Goal: Transaction & Acquisition: Purchase product/service

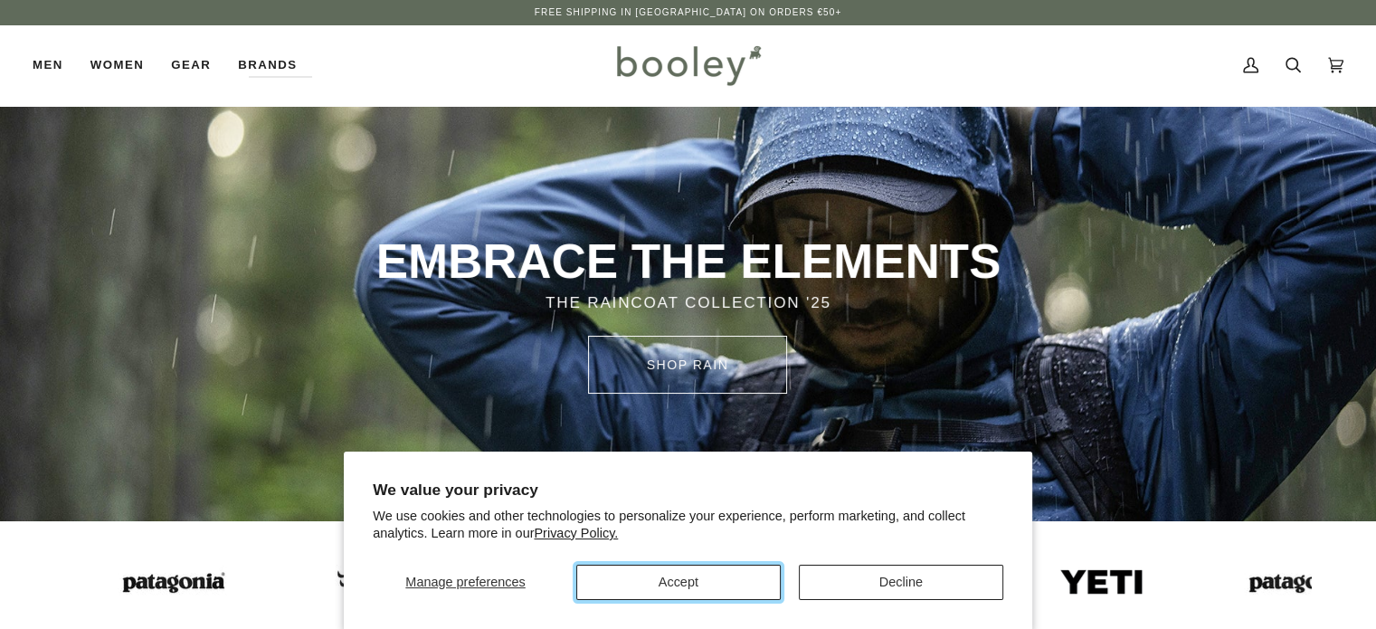
click at [730, 577] on button "Accept" at bounding box center [678, 582] width 204 height 35
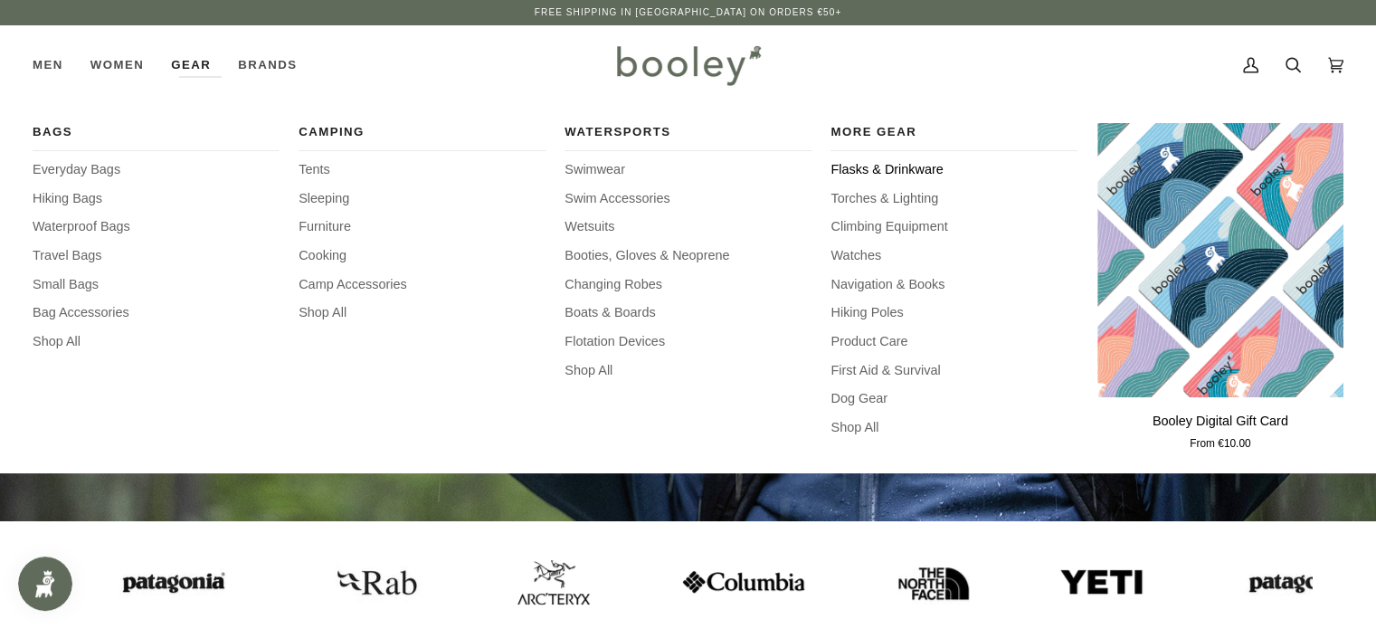
click at [915, 173] on span "Flasks & Drinkware" at bounding box center [953, 170] width 246 height 20
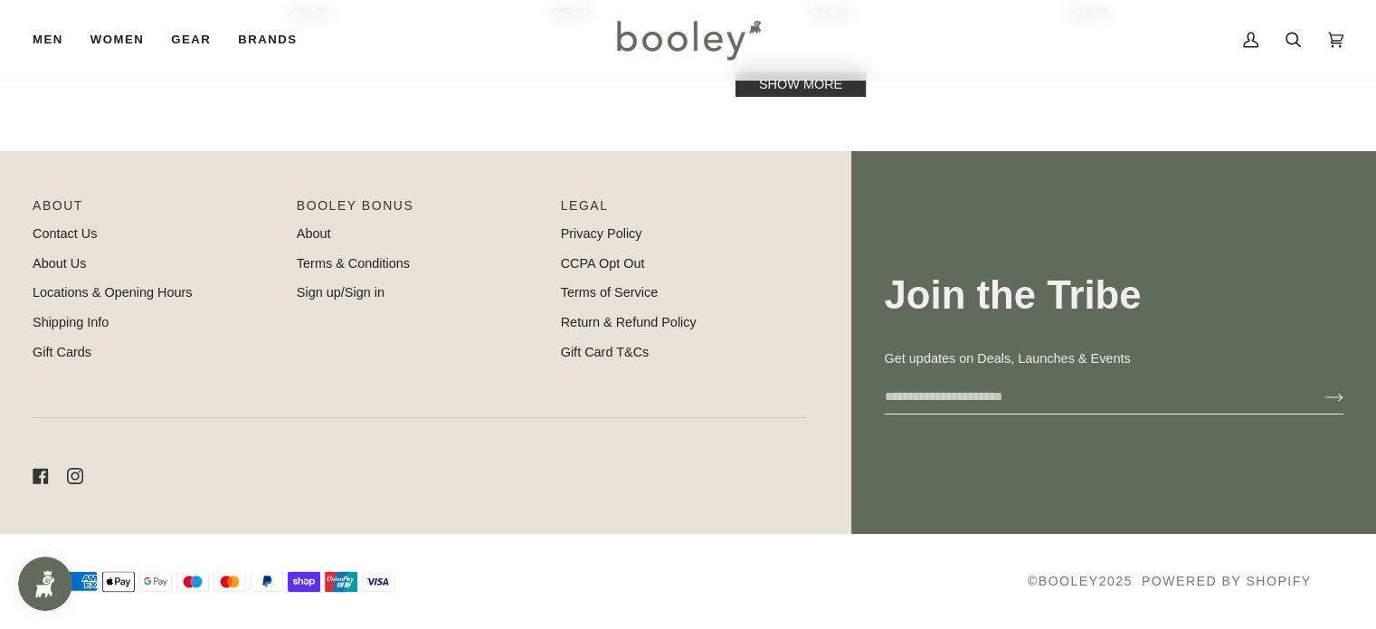
scroll to position [1793, 0]
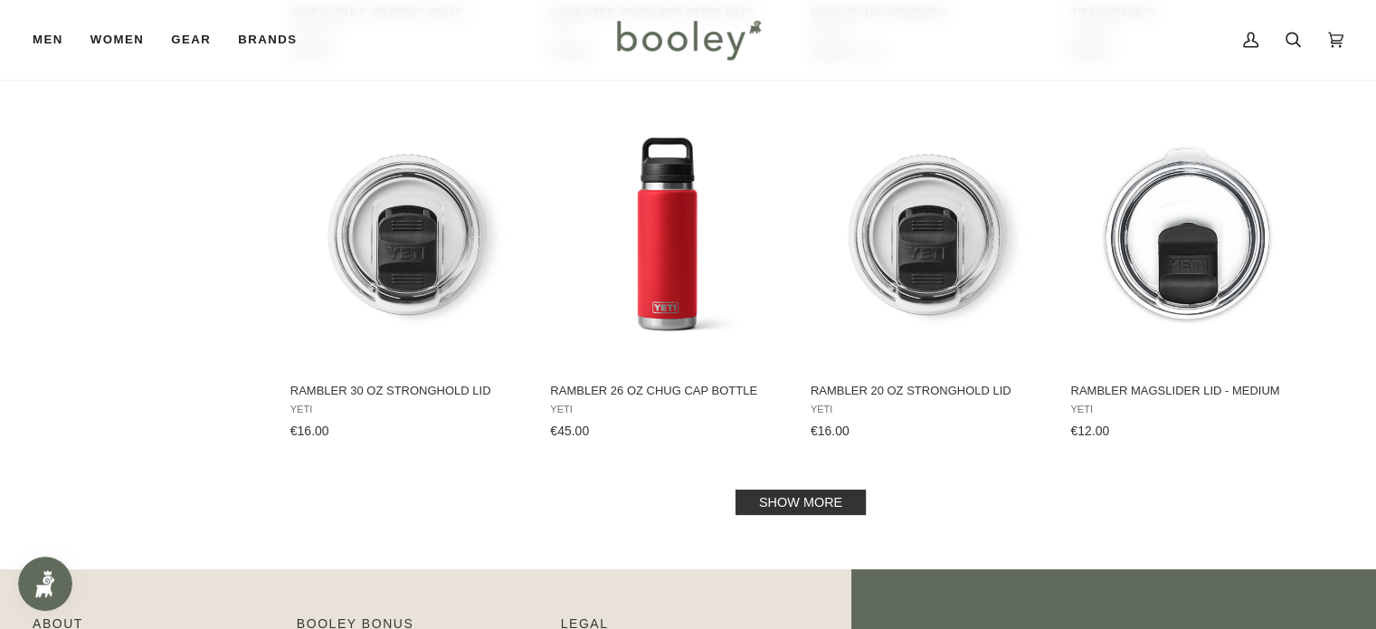
click at [771, 496] on link "Show more" at bounding box center [800, 501] width 130 height 25
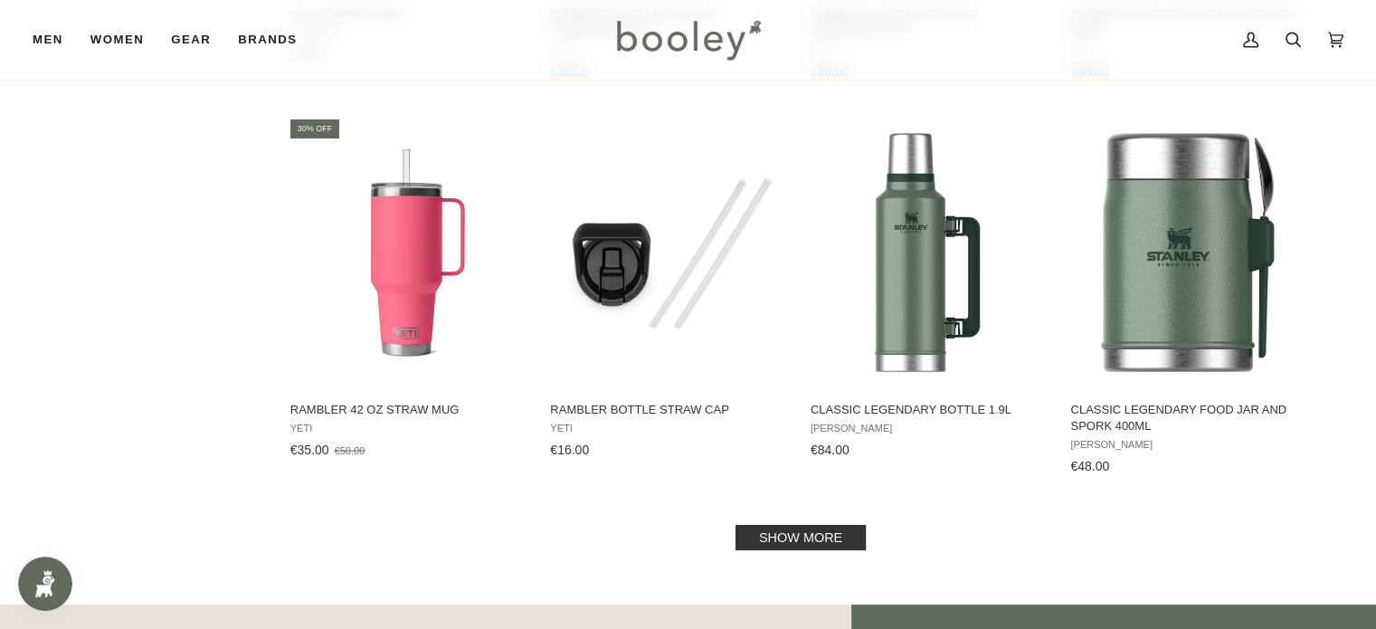
scroll to position [3724, 0]
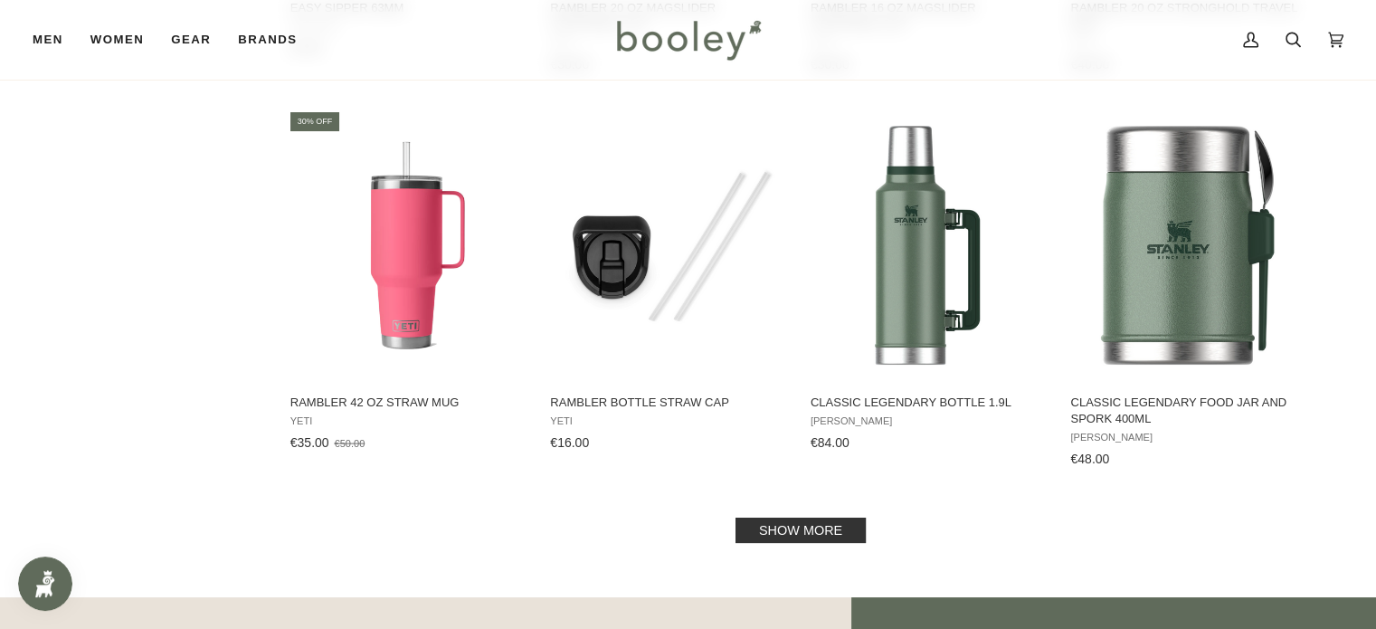
click at [787, 519] on link "Show more" at bounding box center [800, 529] width 130 height 25
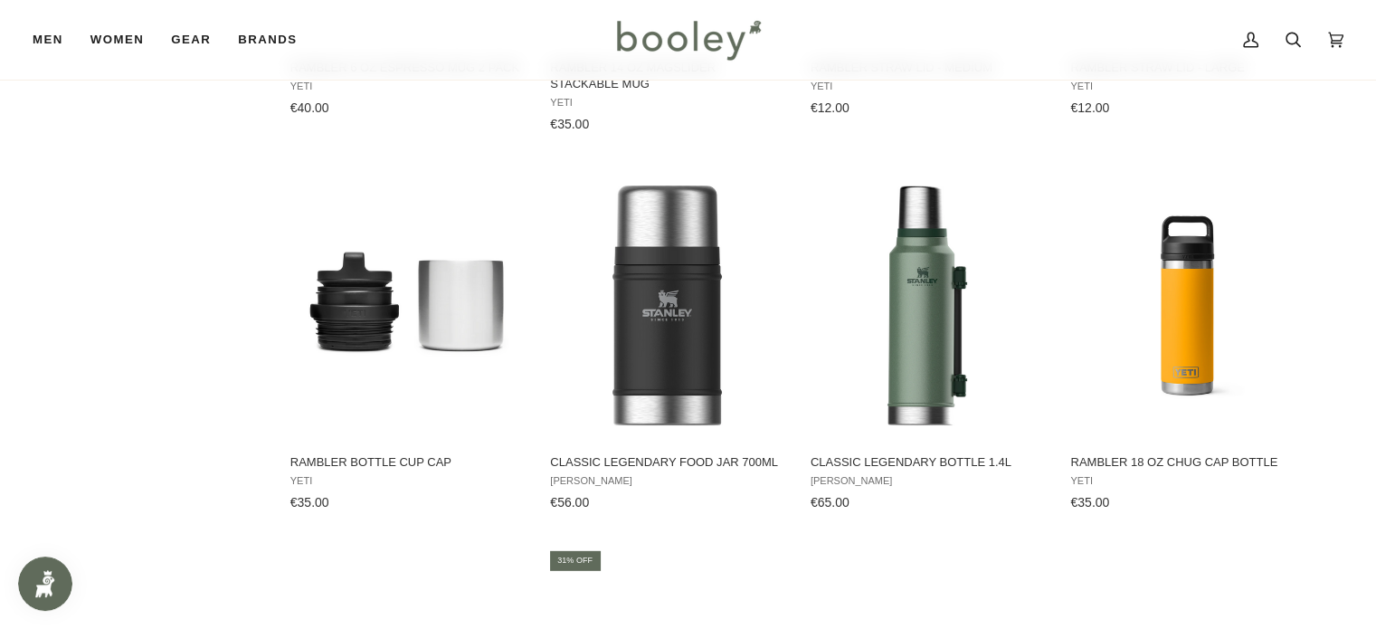
scroll to position [5225, 0]
